Goal: Complete application form

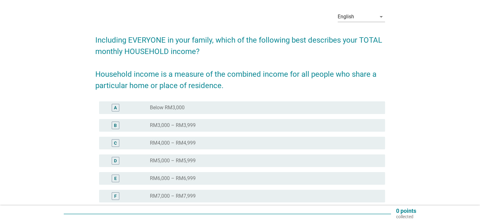
scroll to position [63, 0]
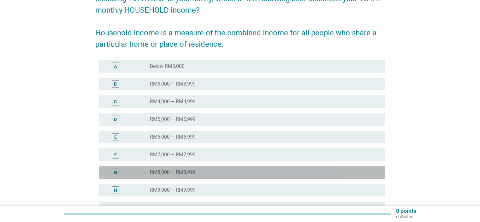
click at [156, 171] on label "RM8,000 – RM8,999" at bounding box center [173, 172] width 46 height 6
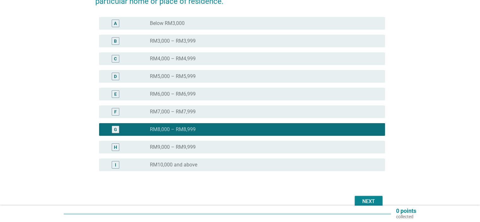
scroll to position [126, 0]
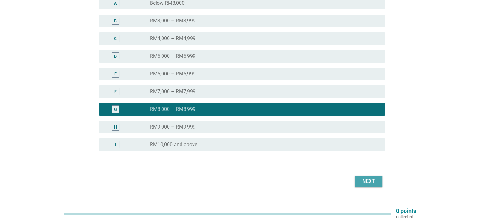
click at [366, 181] on div "Next" at bounding box center [369, 181] width 18 height 8
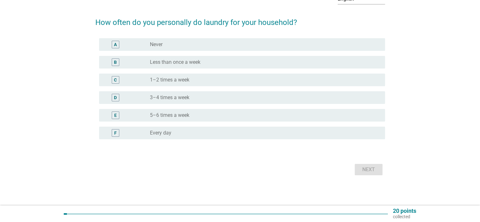
scroll to position [0, 0]
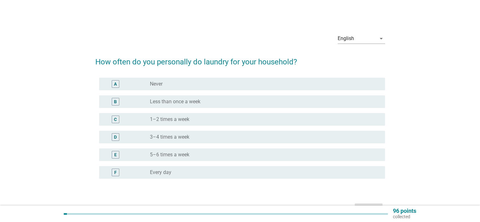
click at [165, 120] on label "1–2 times a week" at bounding box center [169, 119] width 39 height 6
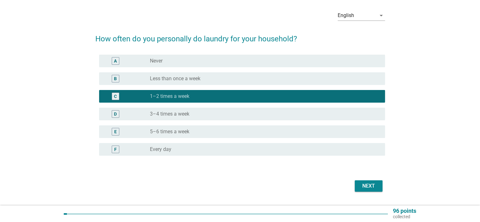
scroll to position [39, 0]
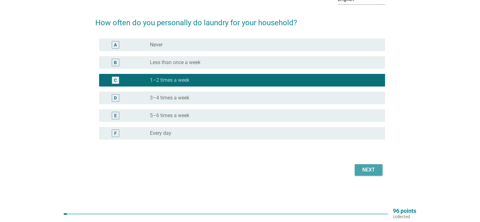
click at [368, 168] on div "Next" at bounding box center [369, 170] width 18 height 8
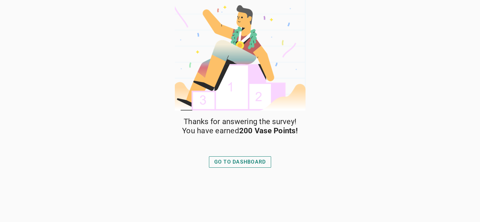
click at [252, 163] on div "GO TO DASHBOARD" at bounding box center [240, 162] width 52 height 8
